Goal: Transaction & Acquisition: Purchase product/service

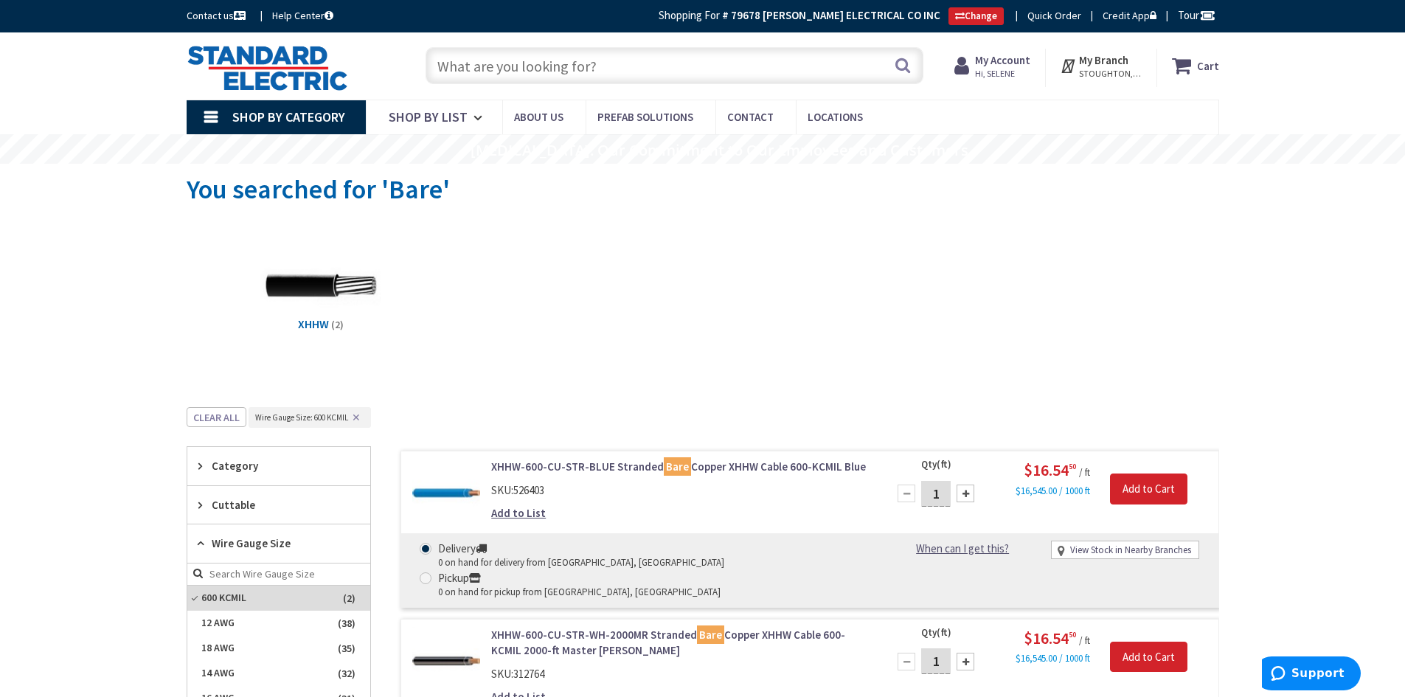
scroll to position [468, 0]
click at [619, 72] on input "text" at bounding box center [675, 65] width 498 height 37
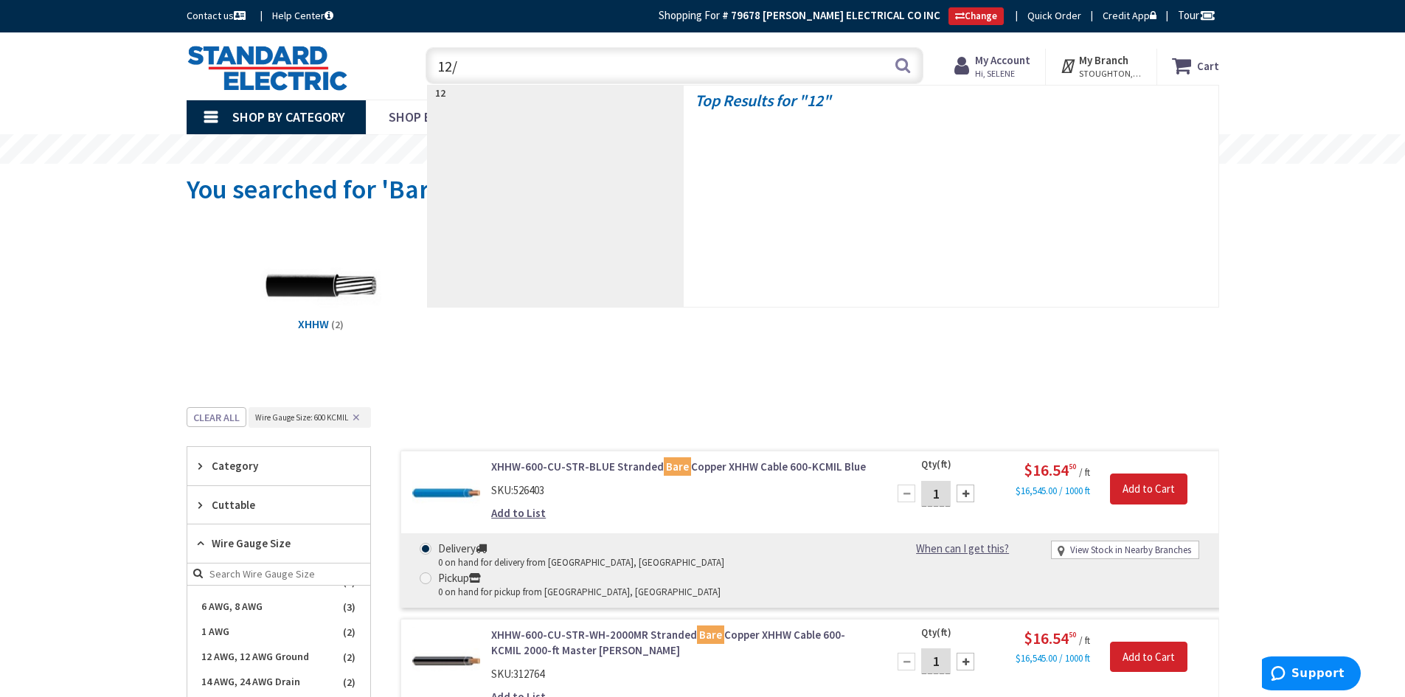
type input "12/2"
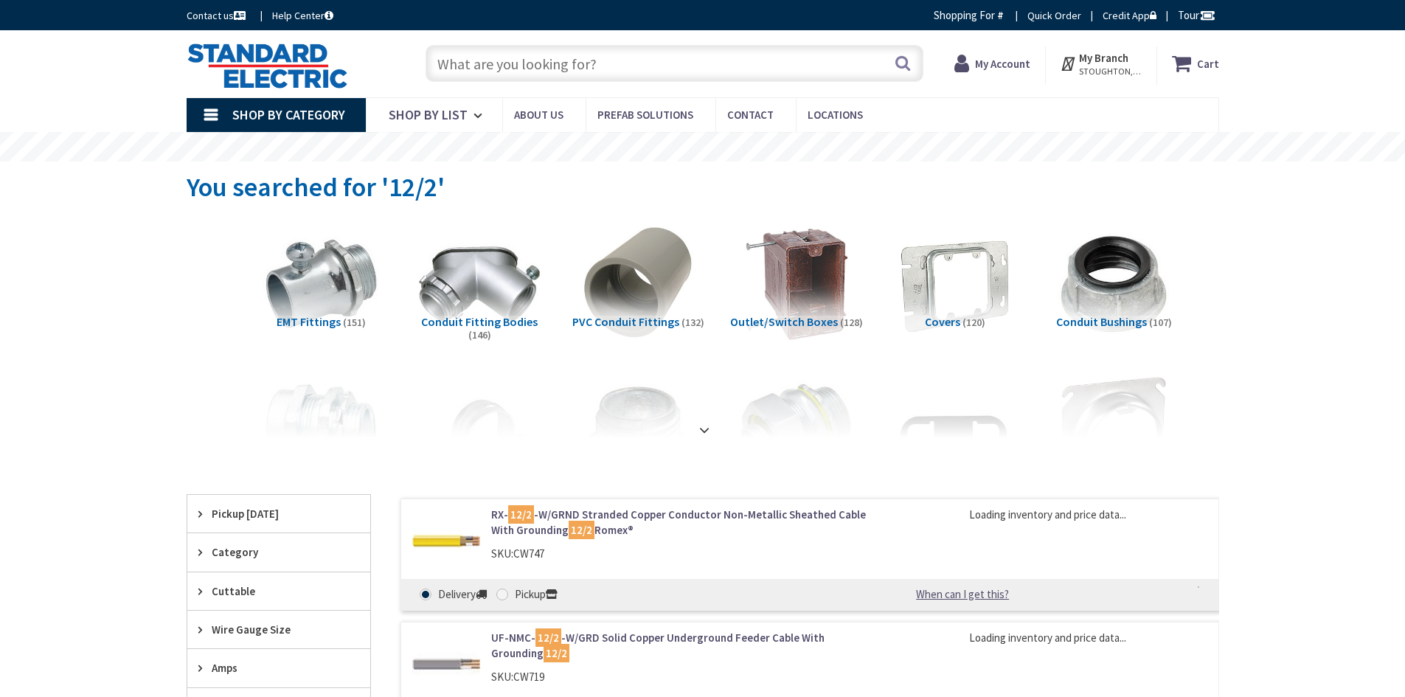
type input "[GEOGRAPHIC_DATA], [GEOGRAPHIC_DATA]"
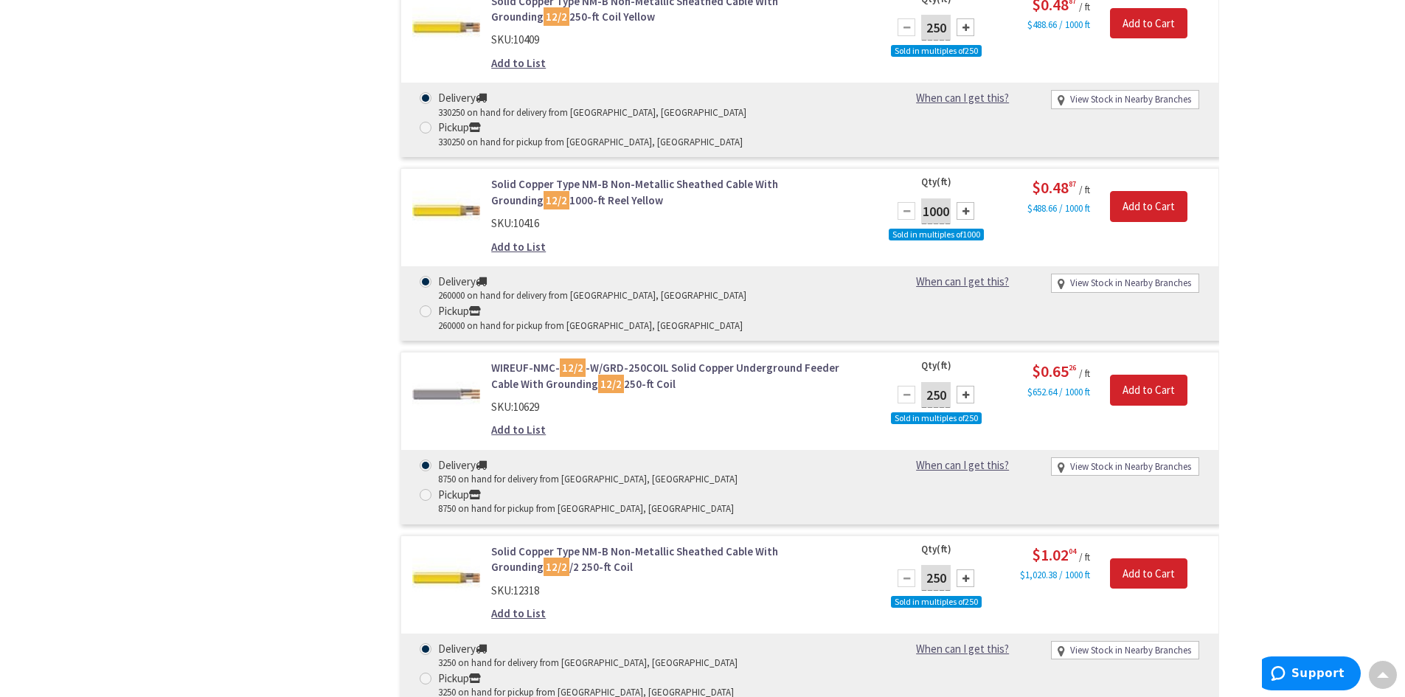
scroll to position [1475, 0]
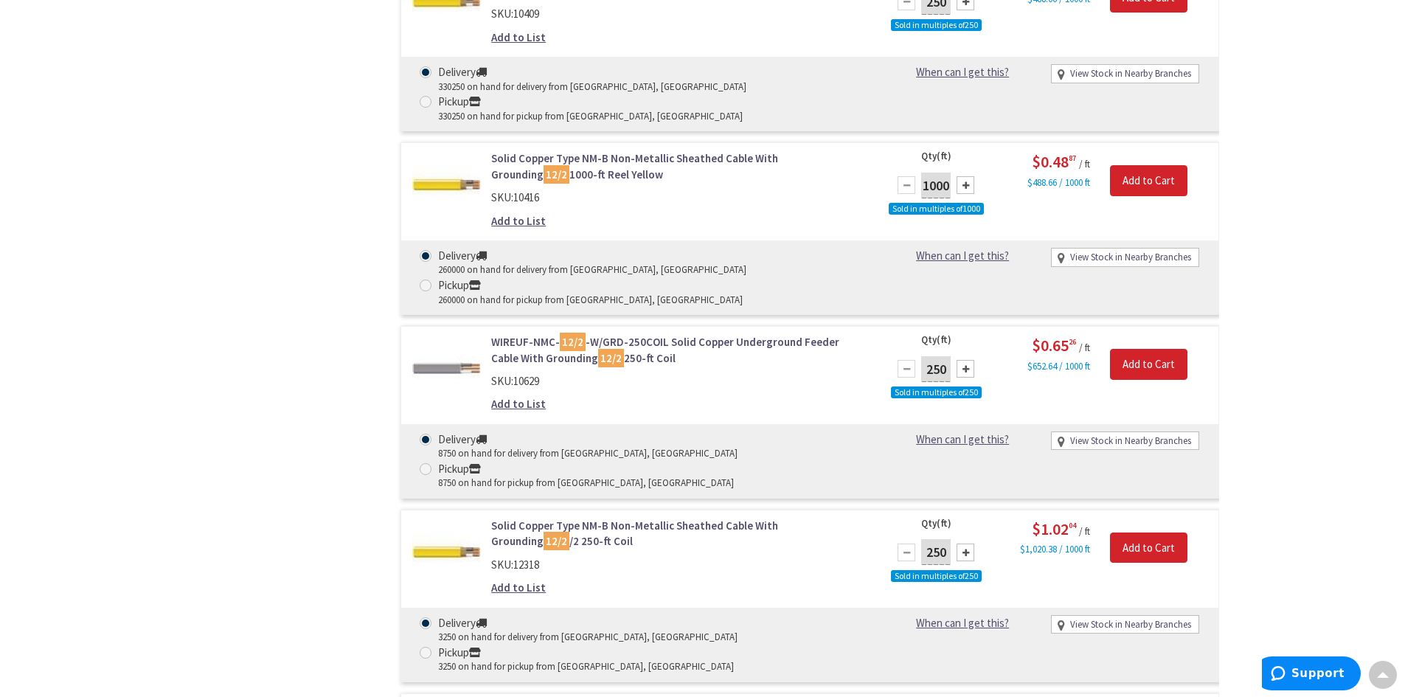
click at [1317, 493] on div "Skip to Content Toggle Nav Search Cart My Cart Close" at bounding box center [702, 60] width 1405 height 3004
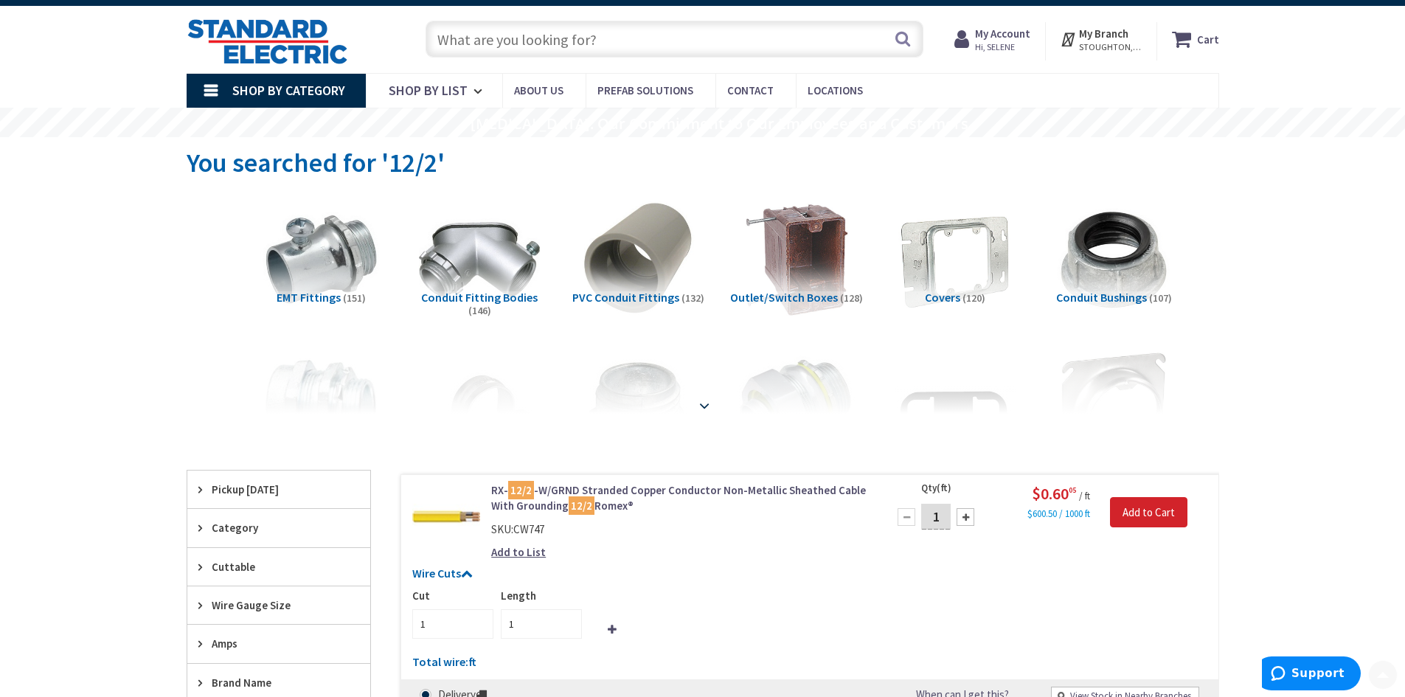
scroll to position [0, 0]
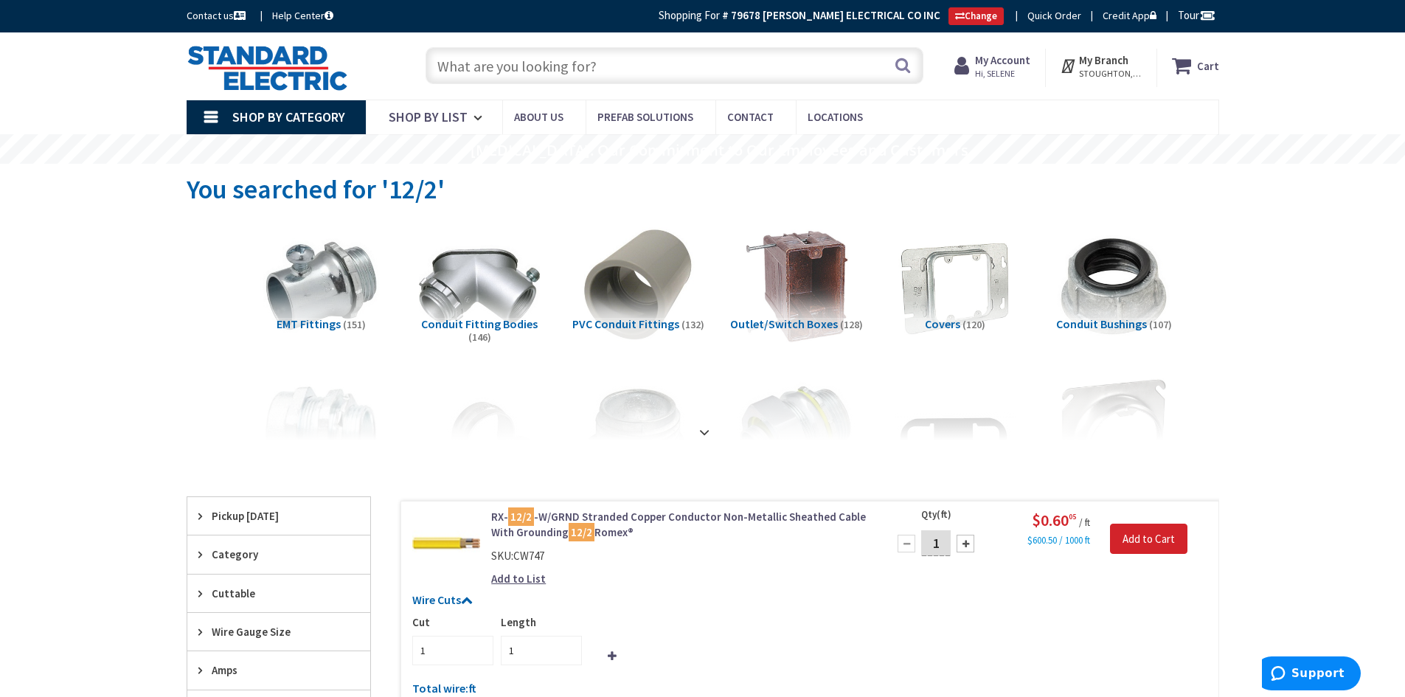
click at [585, 66] on input "text" at bounding box center [675, 65] width 498 height 37
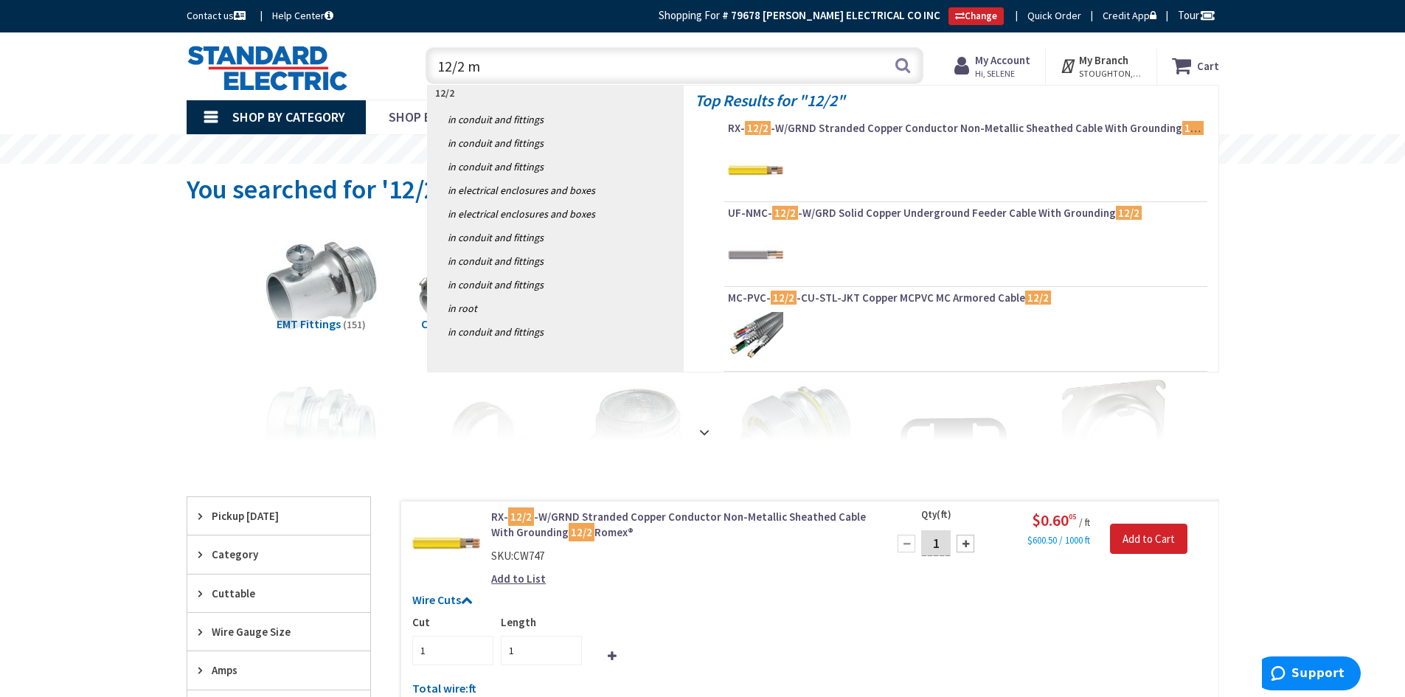
type input "12/2 mc"
